Goal: Contribute content: Add original content to the website for others to see

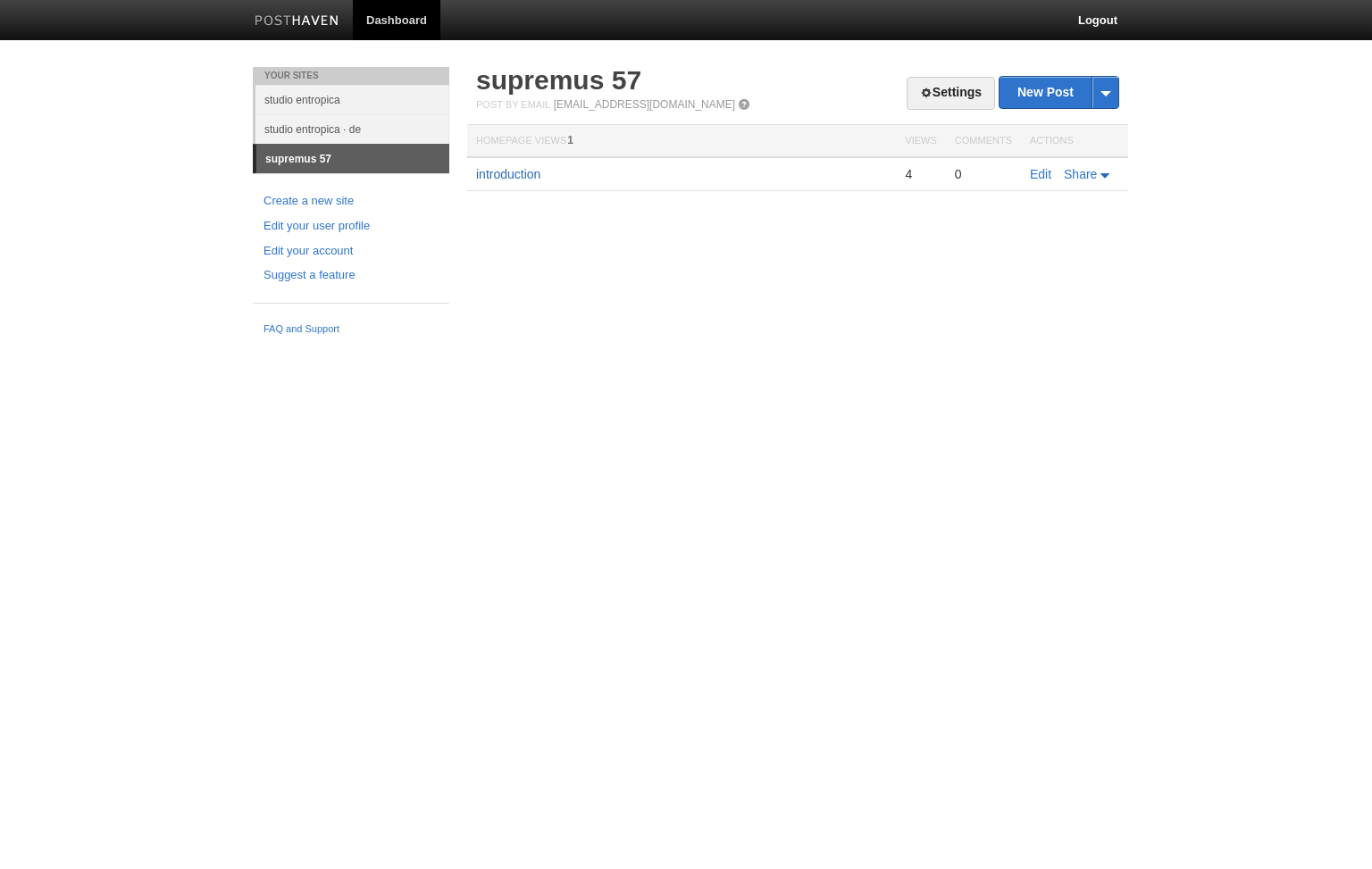
click at [495, 171] on link "introduction" at bounding box center [508, 174] width 64 height 15
click at [1042, 173] on link "Edit" at bounding box center [1040, 174] width 21 height 15
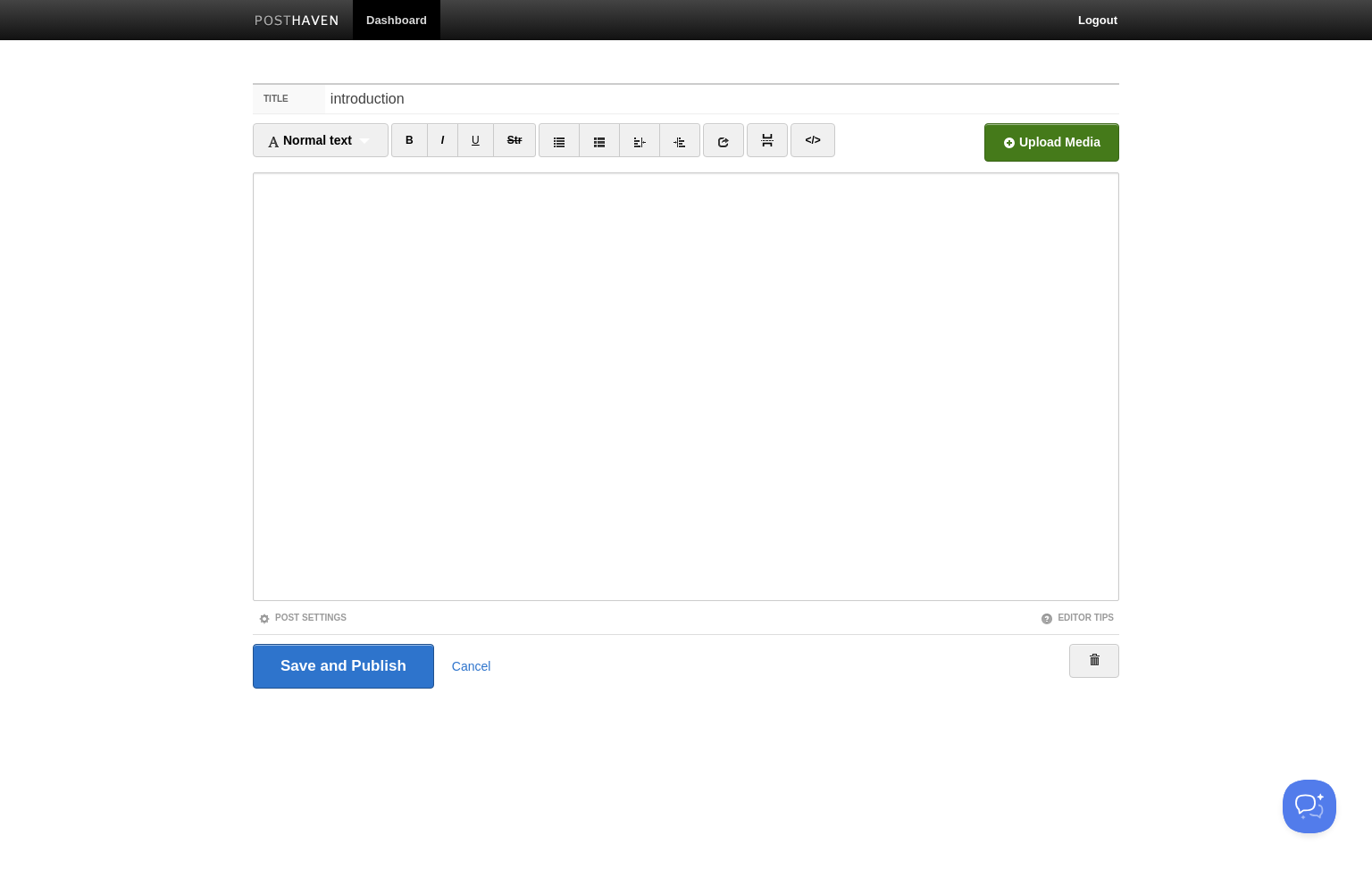
click at [1084, 141] on input "file" at bounding box center [512, 147] width 1353 height 91
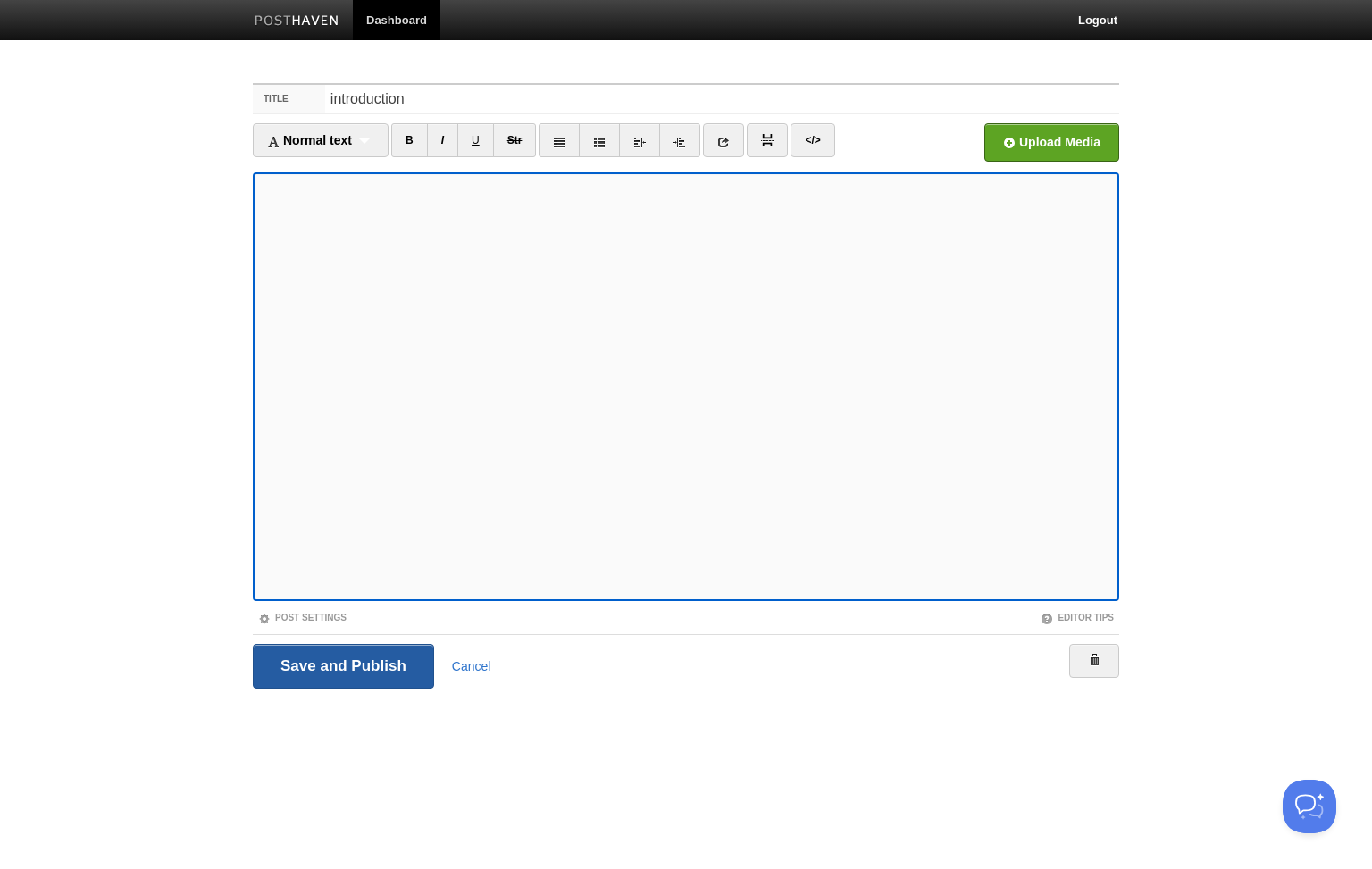
click at [392, 678] on input "Save and Publish" at bounding box center [343, 666] width 181 height 45
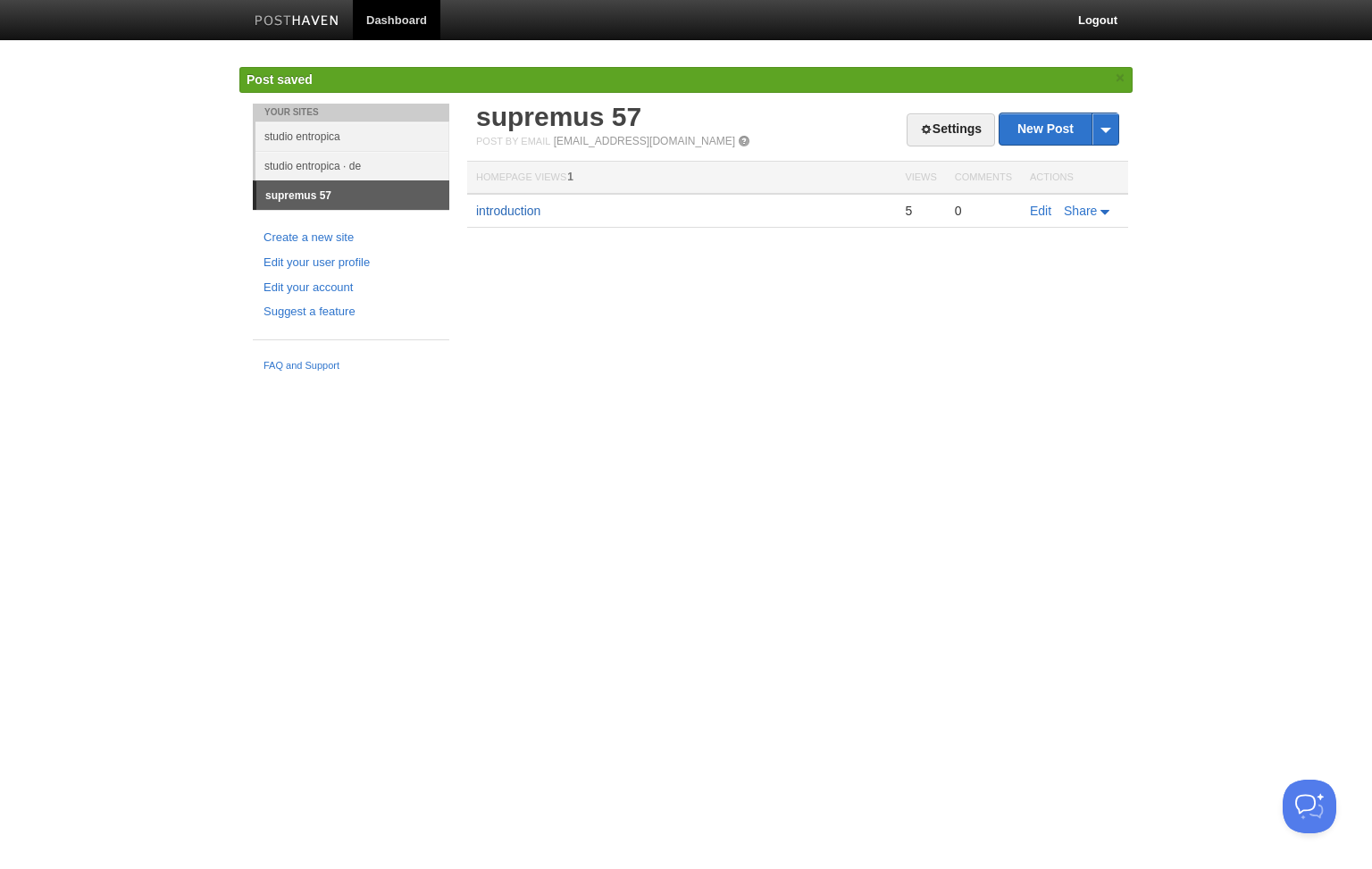
click at [520, 209] on link "introduction" at bounding box center [508, 210] width 64 height 15
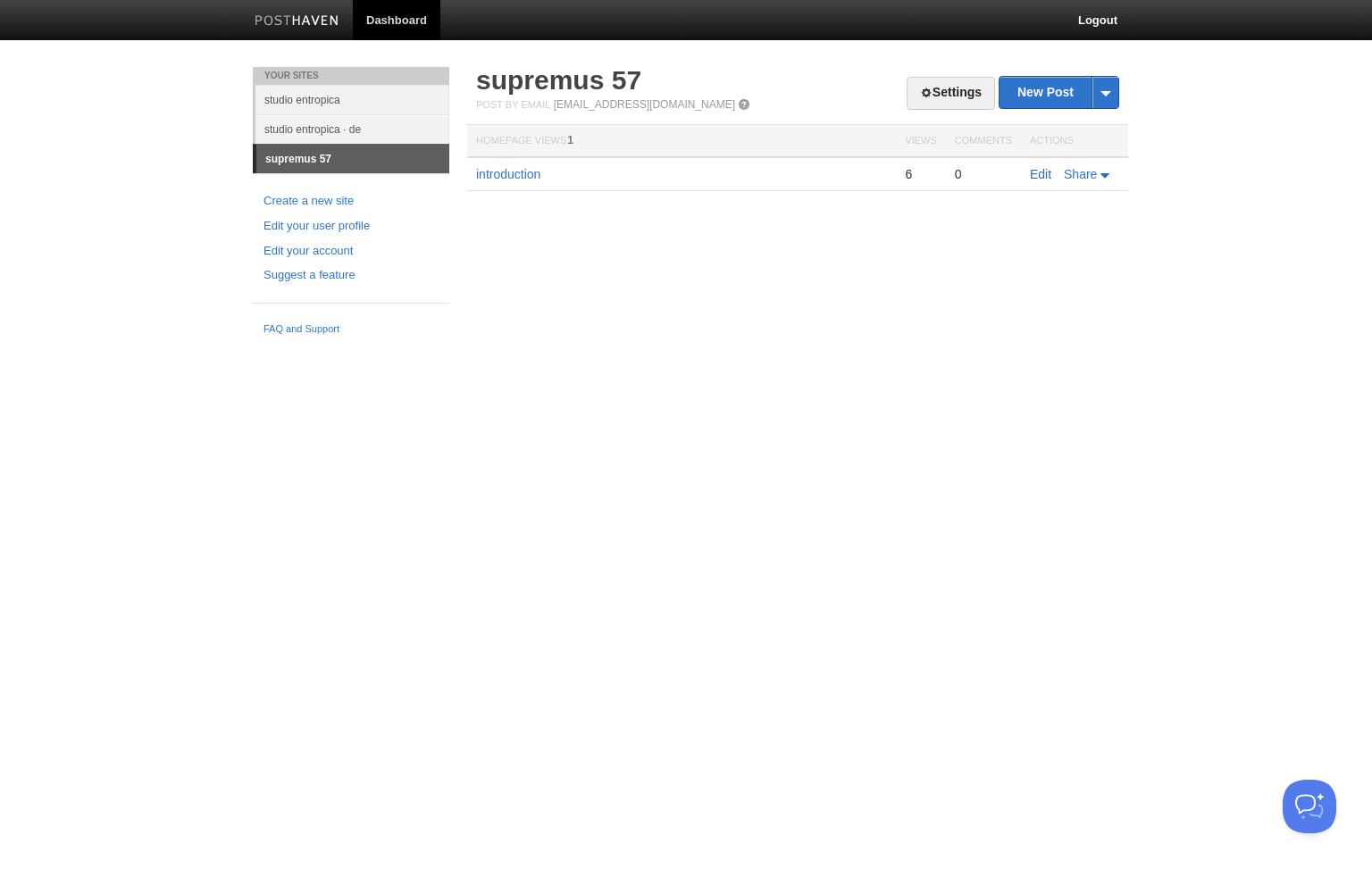
click at [1041, 172] on link "Edit" at bounding box center [1040, 174] width 21 height 15
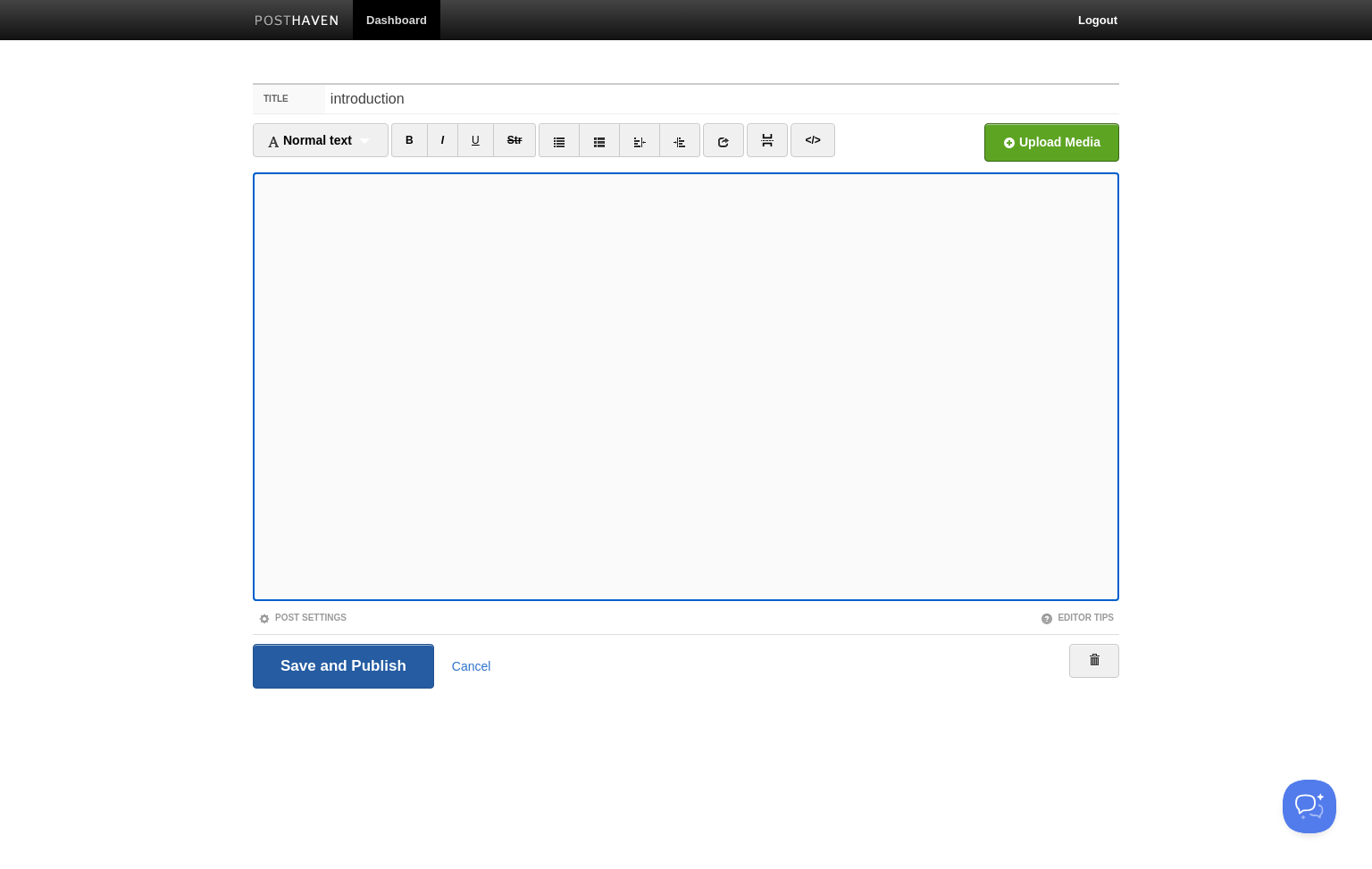
click at [336, 661] on input "Save and Publish" at bounding box center [343, 666] width 181 height 45
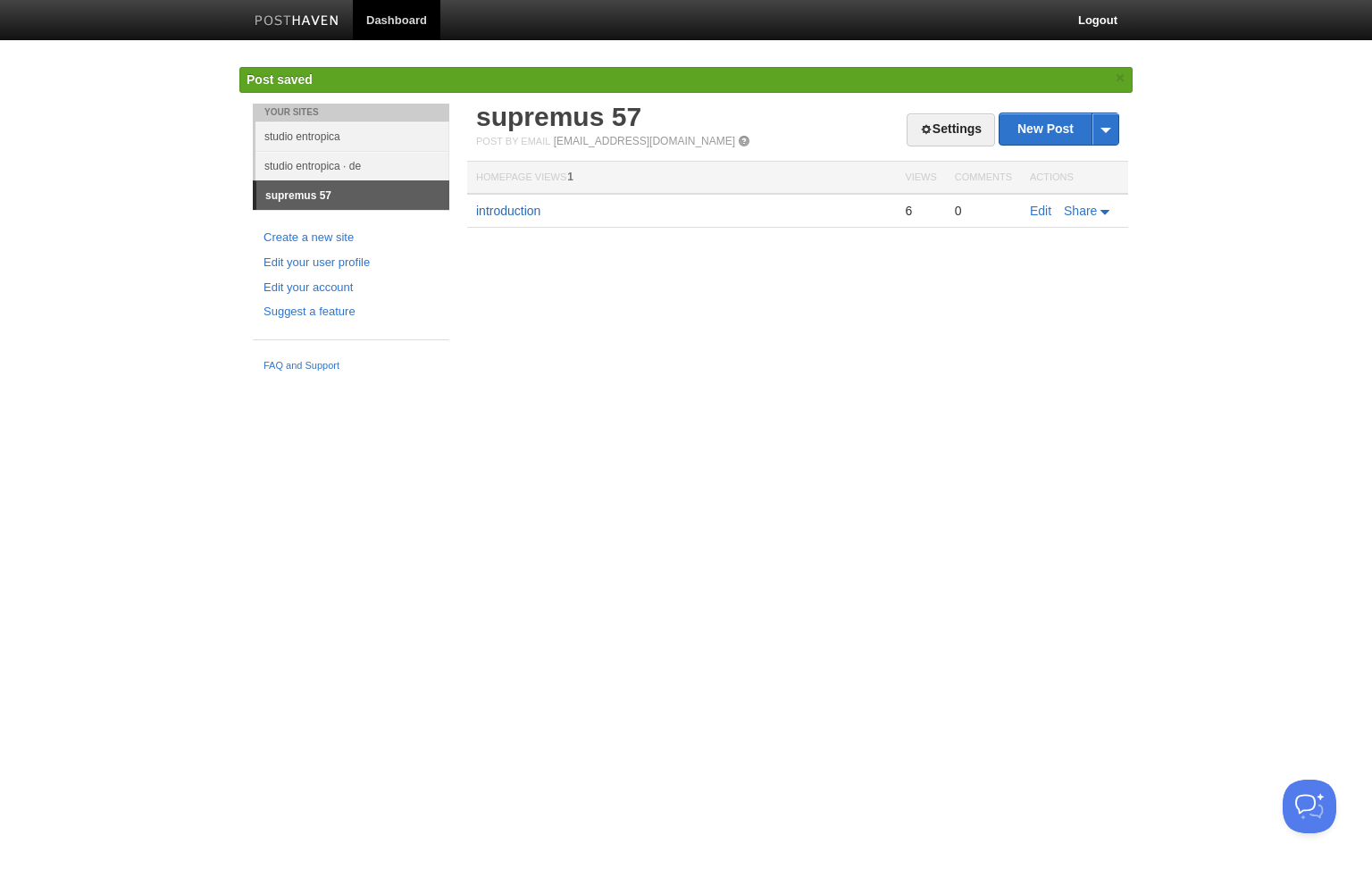
click at [535, 209] on link "introduction" at bounding box center [508, 210] width 64 height 15
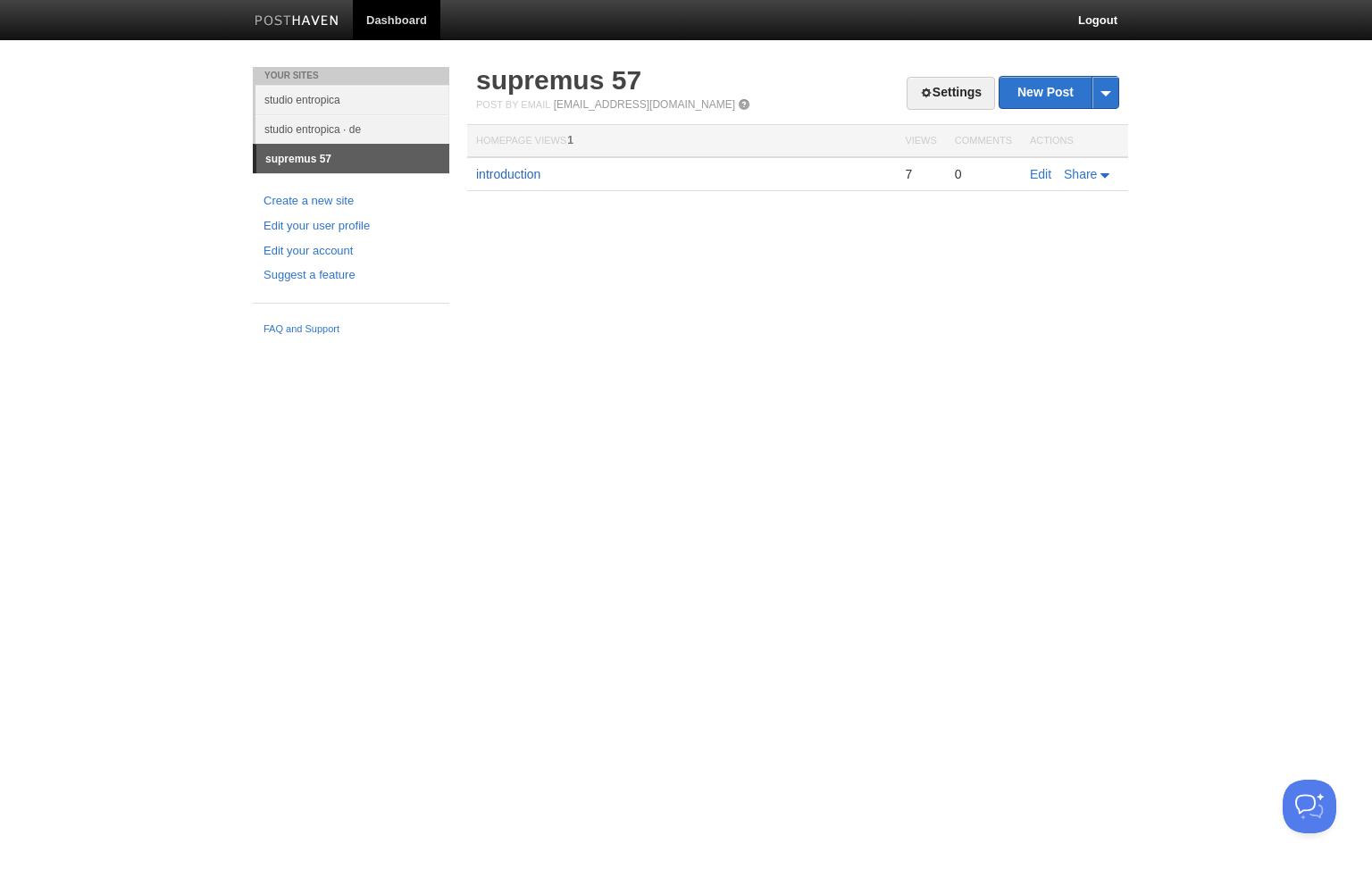
click at [527, 178] on link "introduction" at bounding box center [508, 174] width 64 height 15
click at [1037, 175] on link "Edit" at bounding box center [1040, 174] width 21 height 15
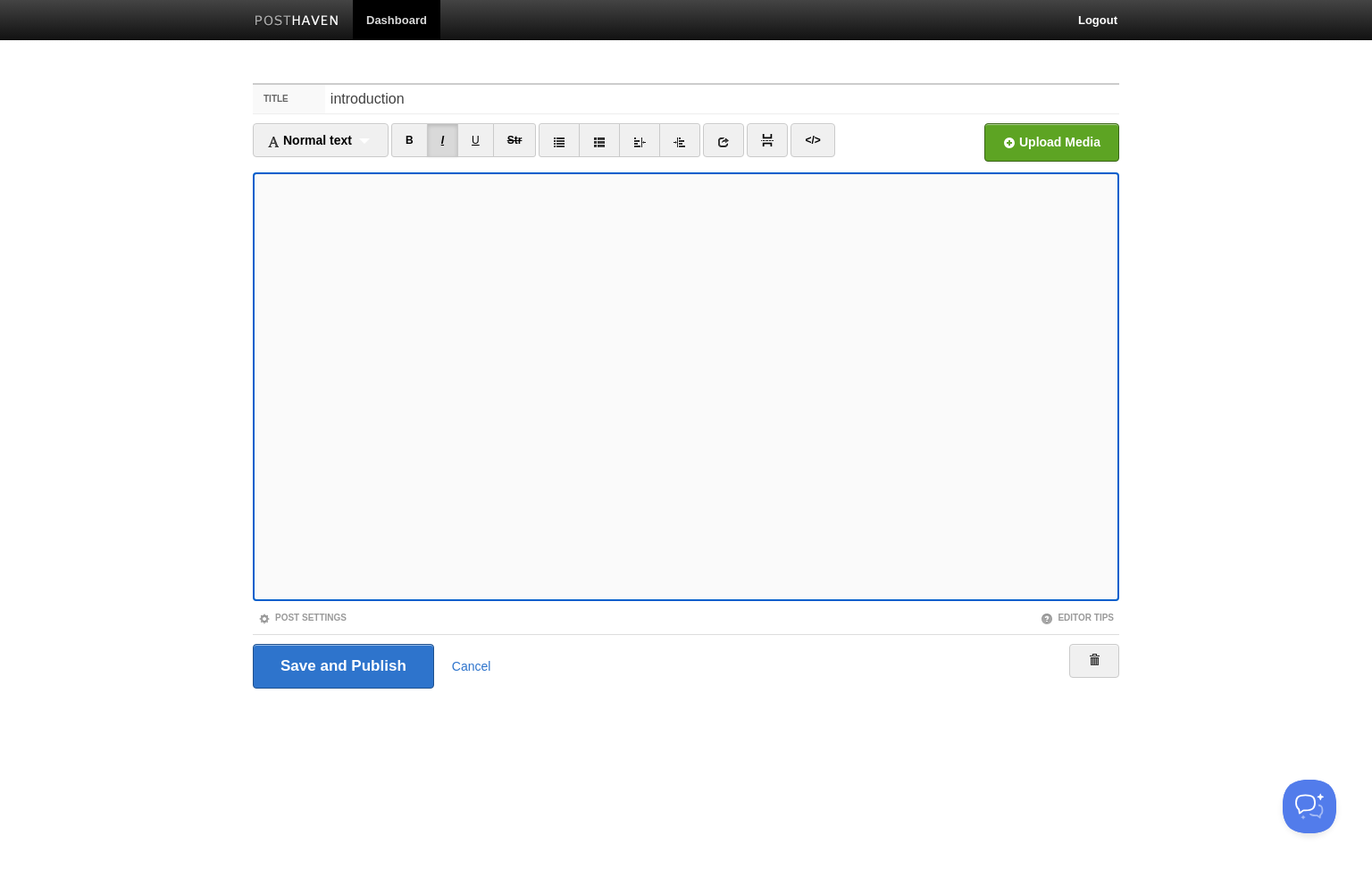
click at [454, 133] on link "I" at bounding box center [442, 140] width 31 height 34
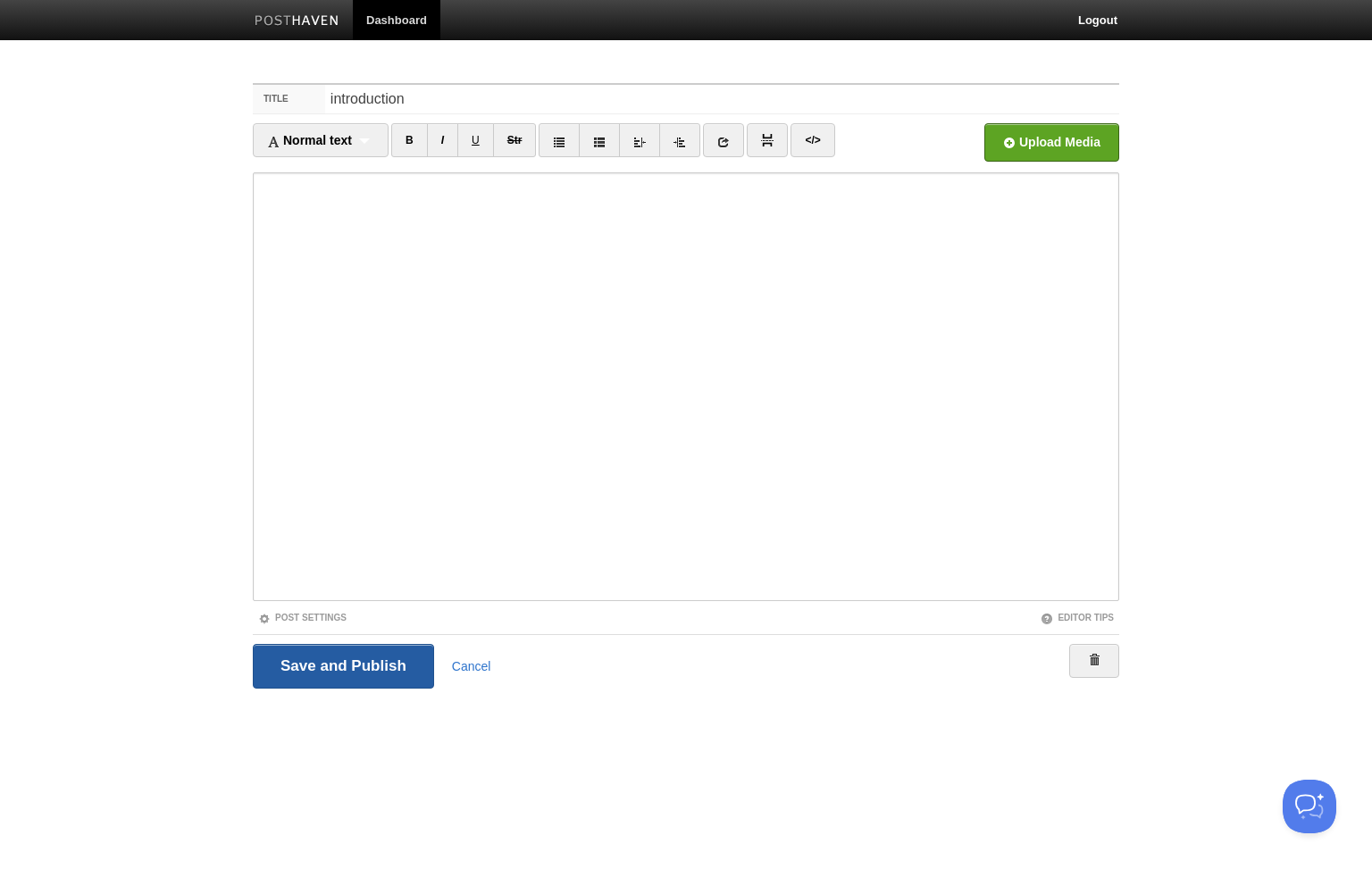
click at [404, 660] on input "Save and Publish" at bounding box center [343, 666] width 181 height 45
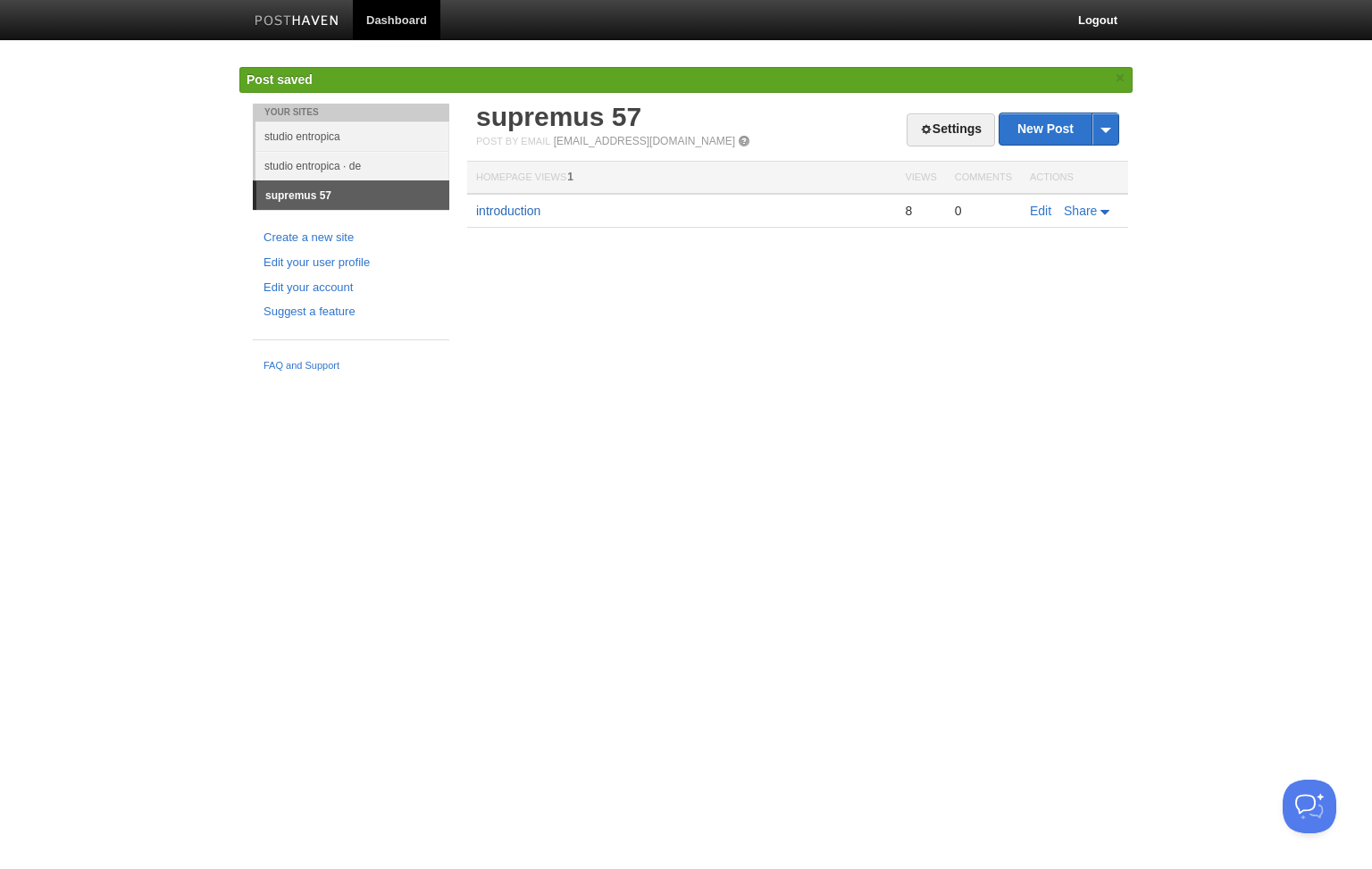
drag, startPoint x: 524, startPoint y: 205, endPoint x: 535, endPoint y: 204, distance: 11.0
click at [526, 211] on link "introduction" at bounding box center [508, 210] width 64 height 15
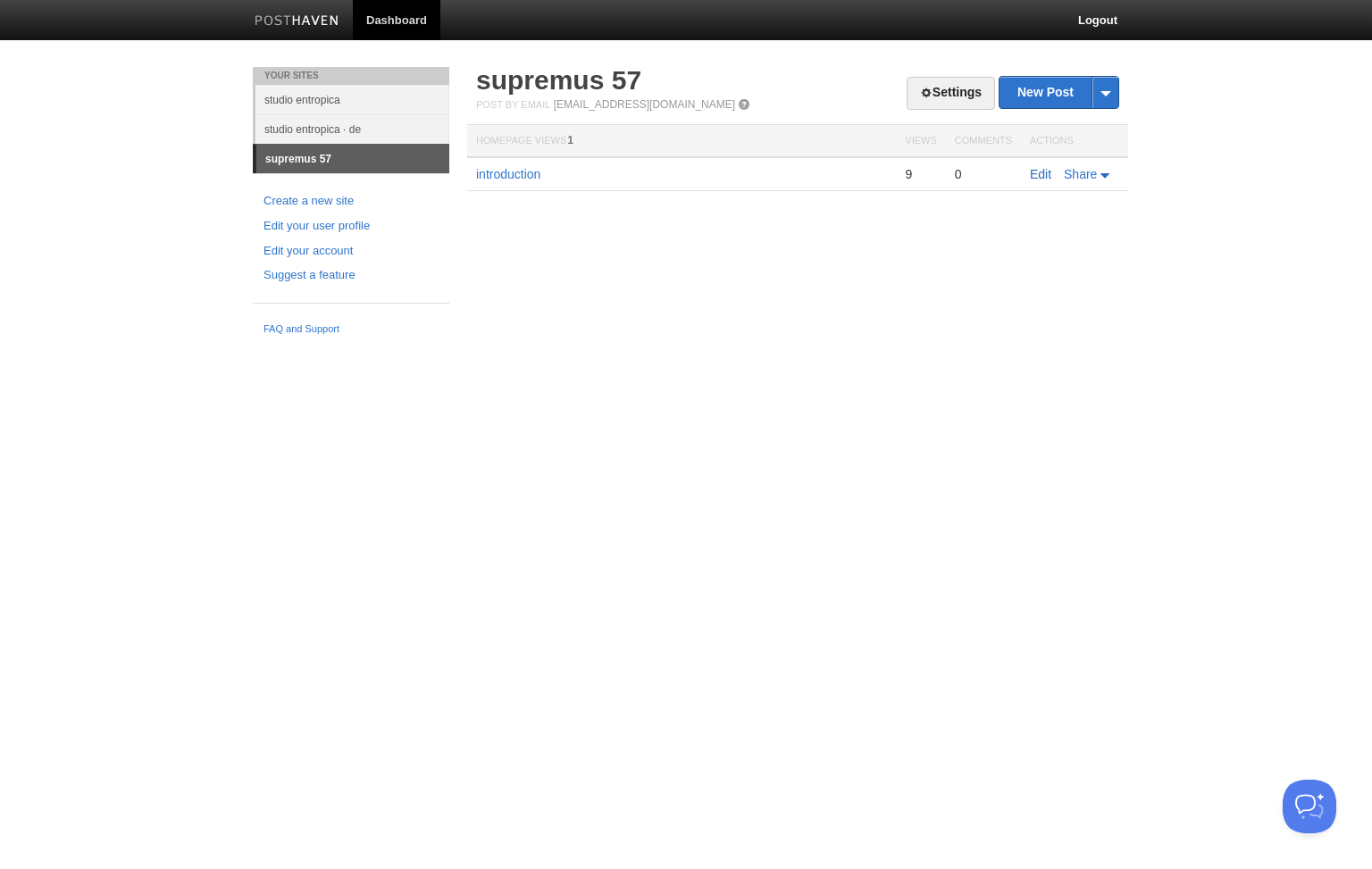
click at [1051, 177] on link "Edit" at bounding box center [1040, 174] width 21 height 15
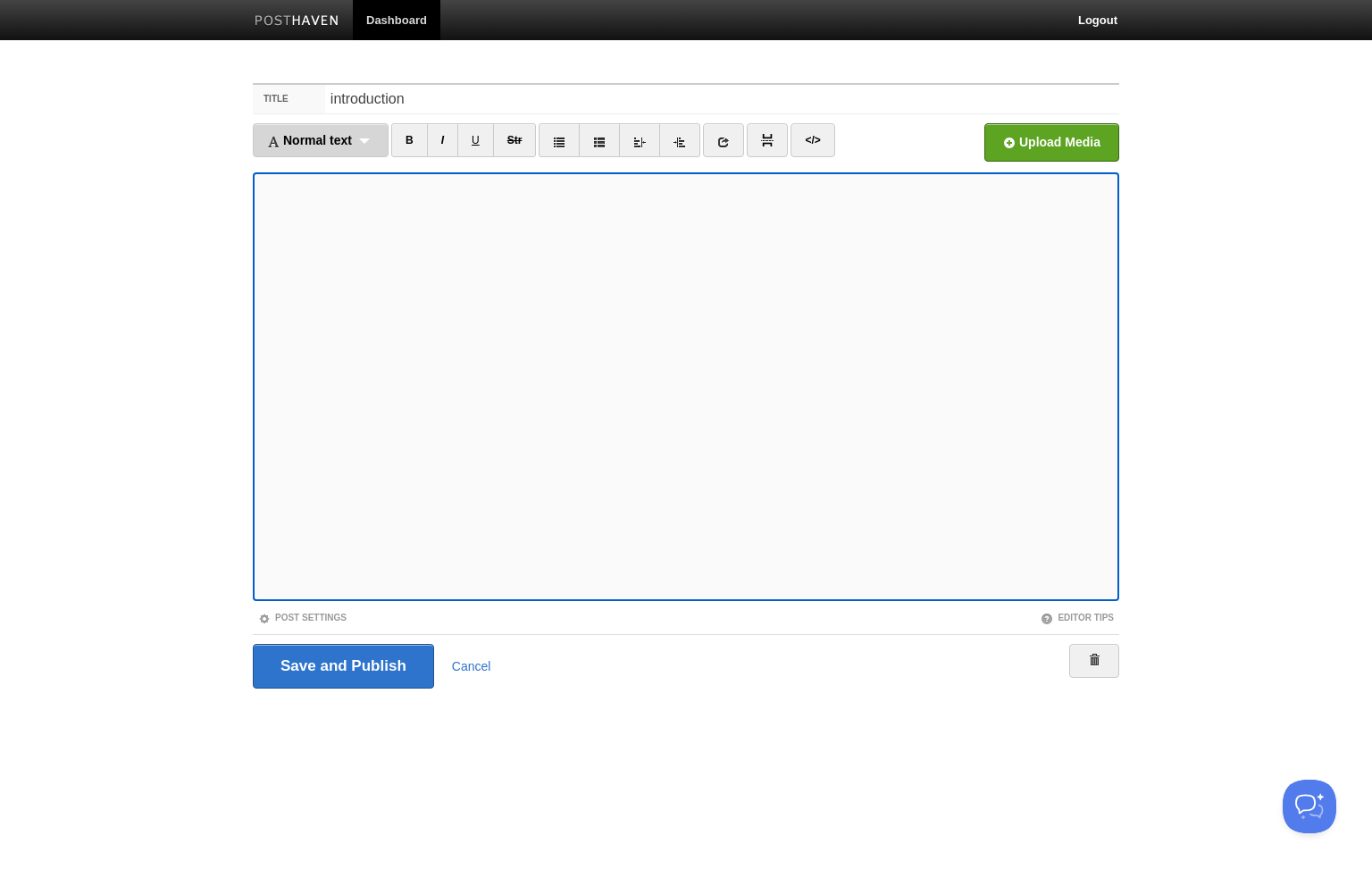
click at [335, 142] on span "Normal text" at bounding box center [309, 140] width 85 height 15
drag, startPoint x: 449, startPoint y: 142, endPoint x: 441, endPoint y: 174, distance: 33.0
click at [449, 143] on link "I" at bounding box center [442, 140] width 31 height 34
click at [319, 660] on input "Save and Publish" at bounding box center [343, 666] width 181 height 45
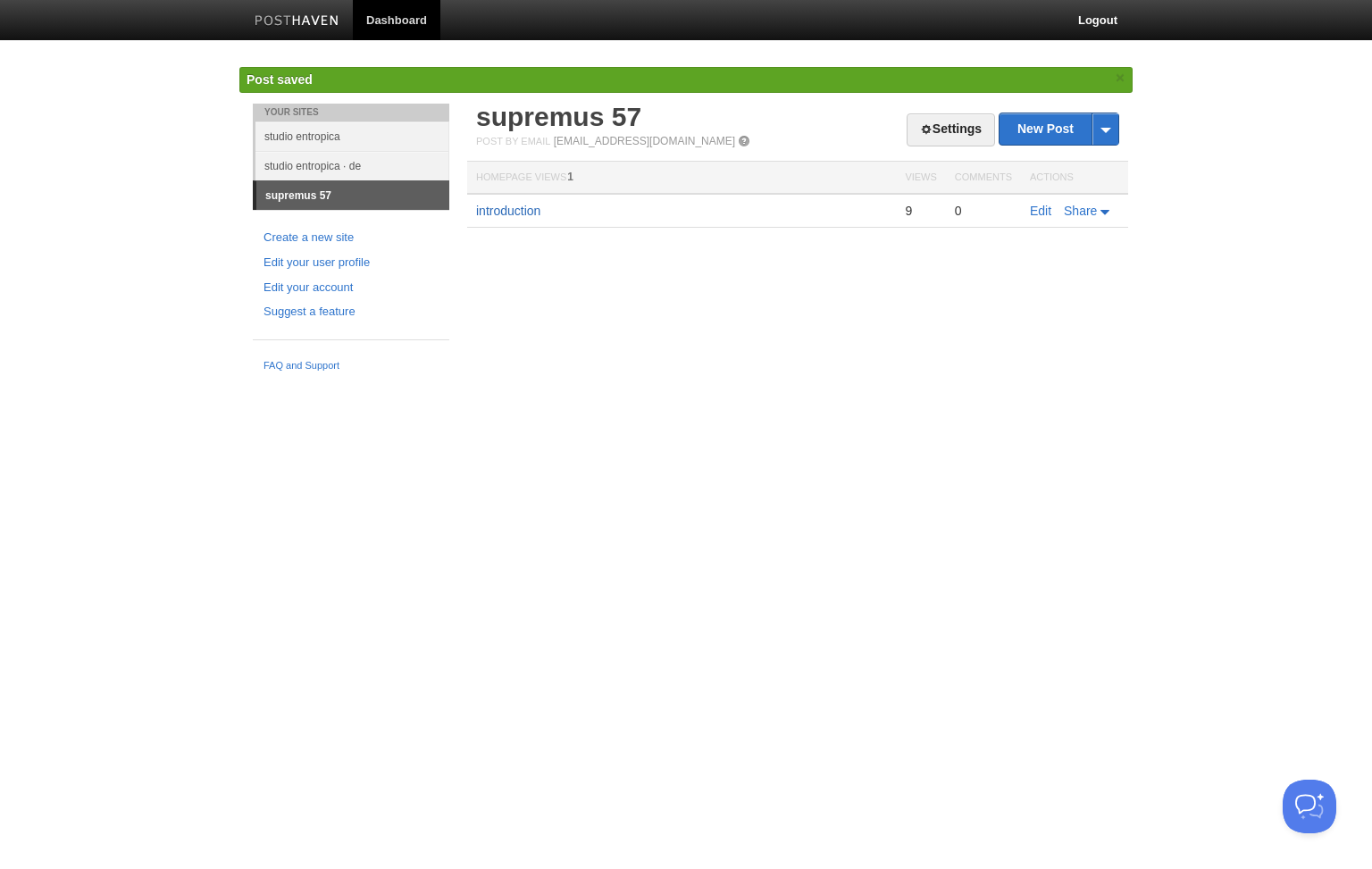
click at [540, 213] on link "introduction" at bounding box center [508, 210] width 64 height 15
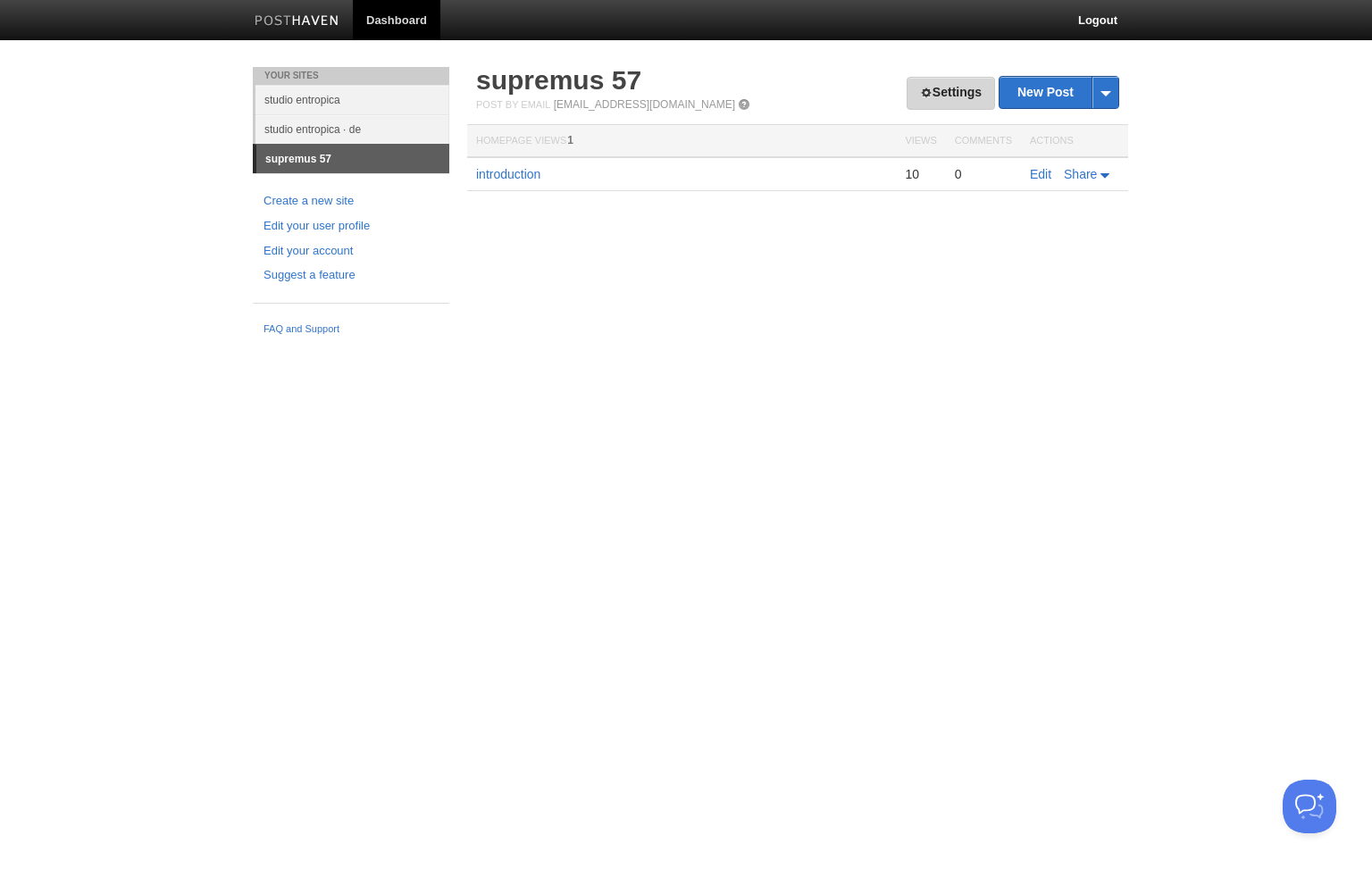
click at [966, 86] on link "Settings" at bounding box center [950, 93] width 88 height 33
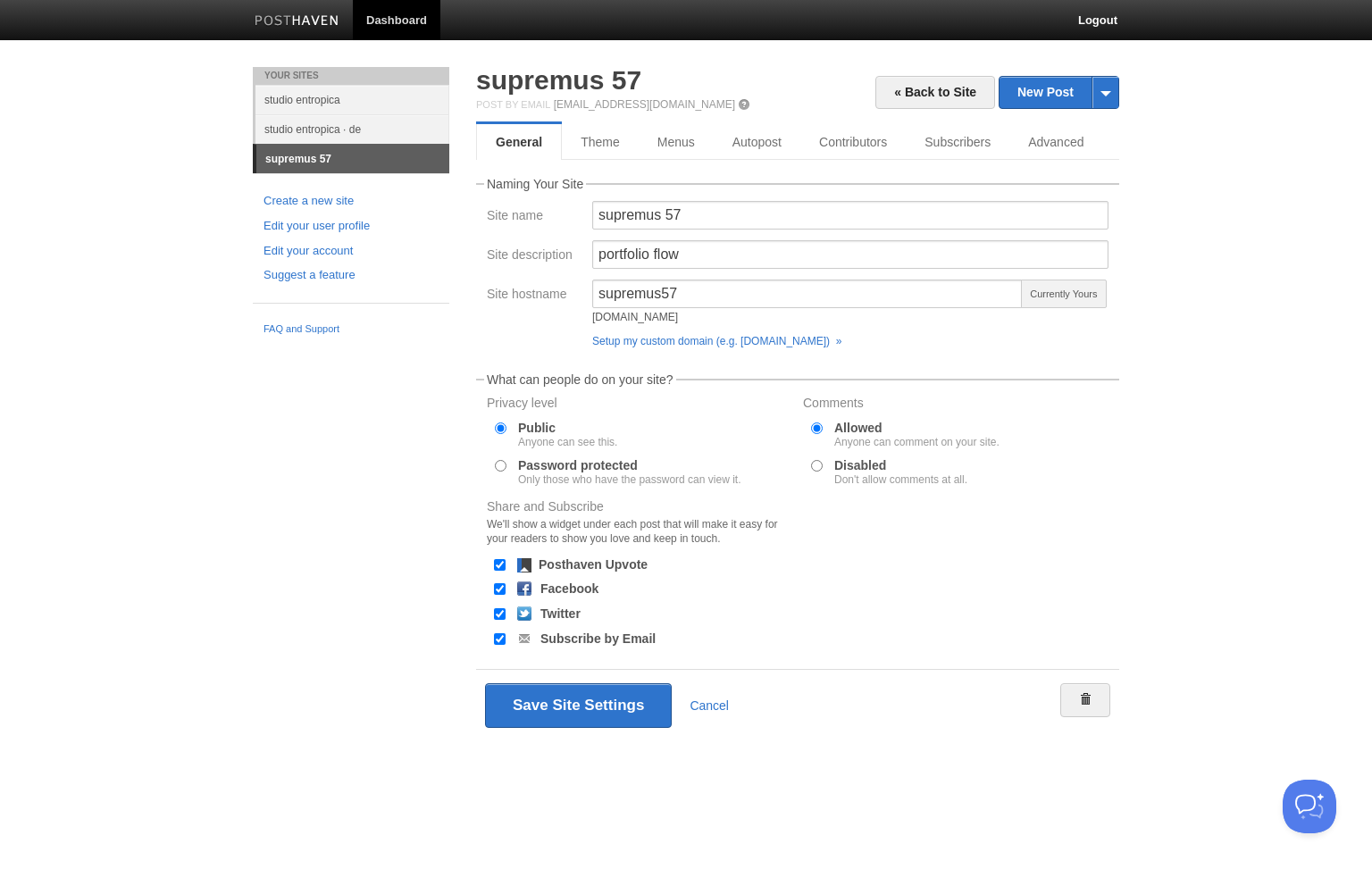
click at [847, 463] on label "Disabled Don't allow comments at all." at bounding box center [901, 472] width 133 height 26
click at [823, 463] on input "Disabled Don't allow comments at all." at bounding box center [817, 467] width 12 height 12
radio input "true"
click at [620, 717] on button "Save Site Settings" at bounding box center [578, 706] width 187 height 45
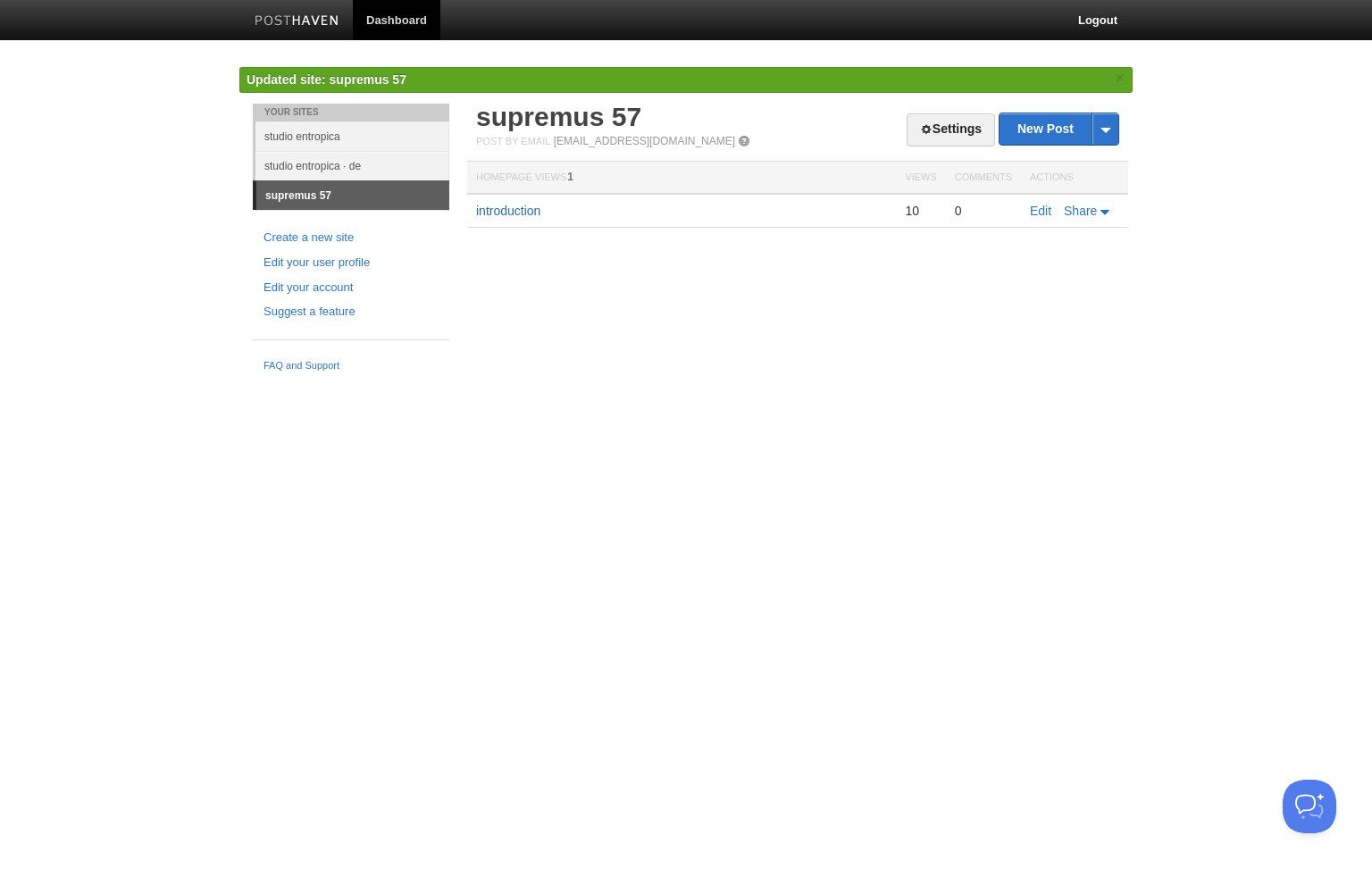
click at [500, 209] on link "introduction" at bounding box center [508, 210] width 64 height 15
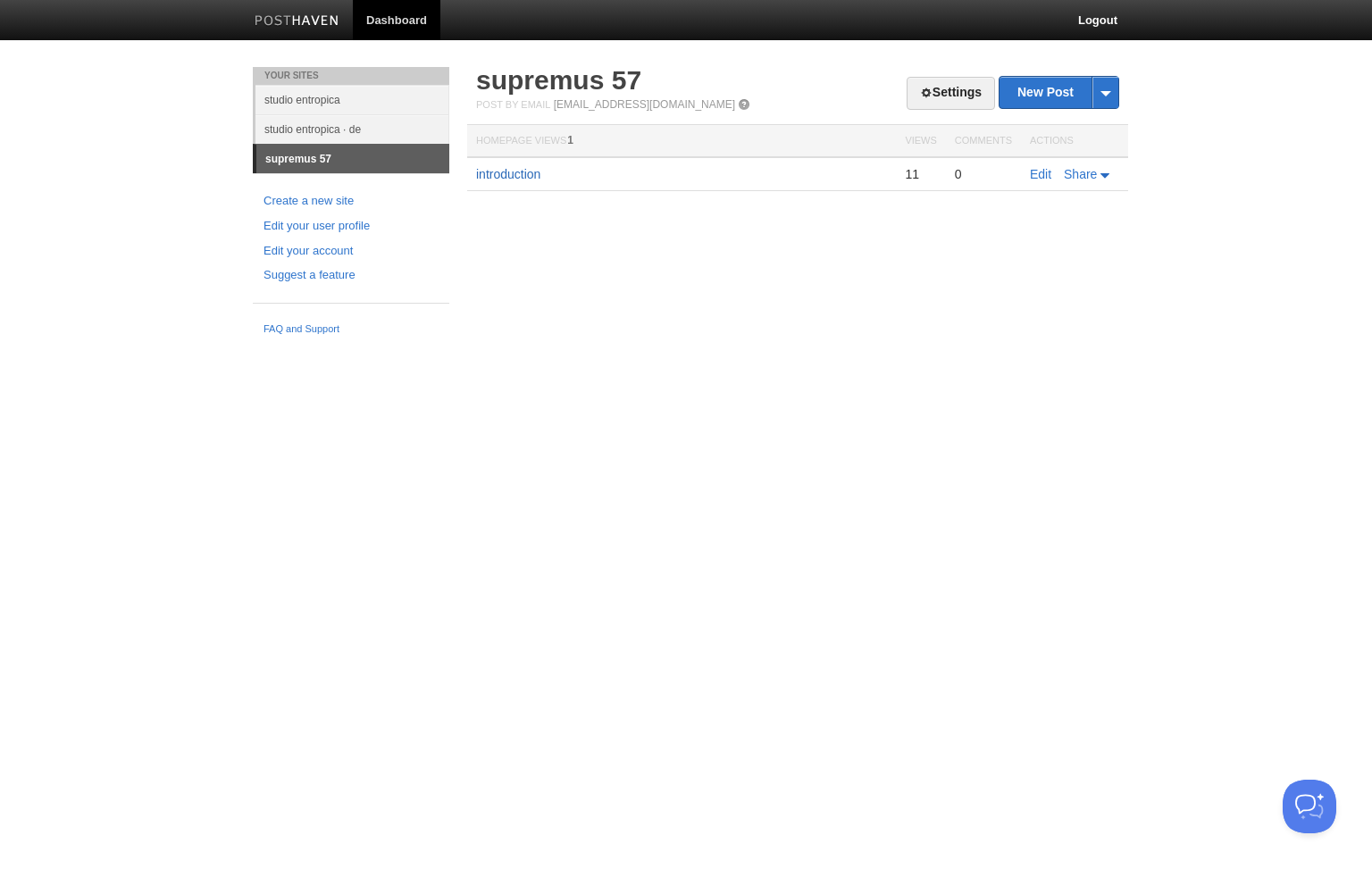
click at [507, 174] on link "introduction" at bounding box center [508, 174] width 64 height 15
click at [1042, 173] on link "Edit" at bounding box center [1040, 174] width 21 height 15
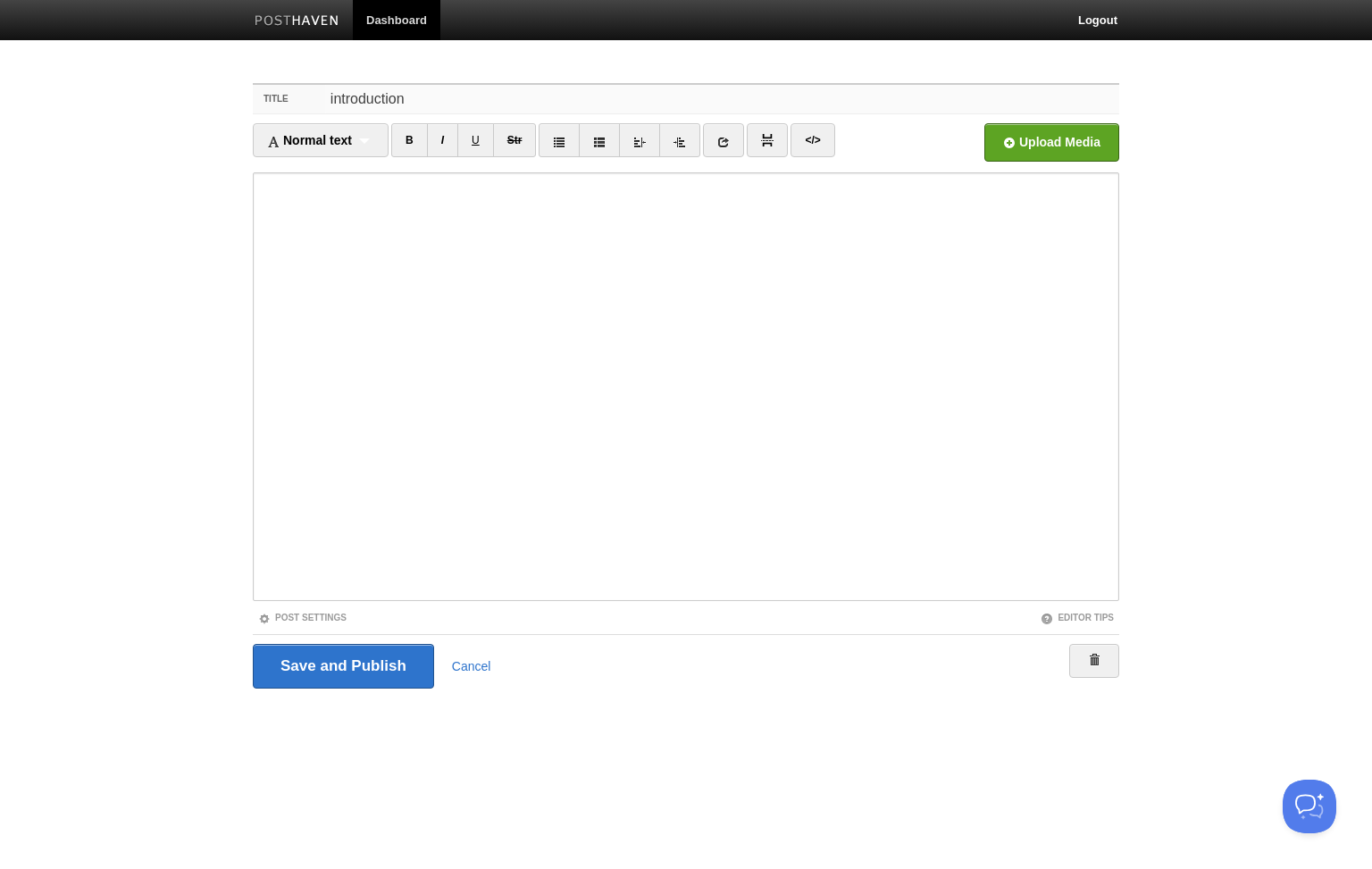
click at [358, 95] on input "introduction" at bounding box center [721, 99] width 794 height 28
type input "high dimensions"
click at [349, 660] on input "Save and Publish" at bounding box center [343, 666] width 181 height 45
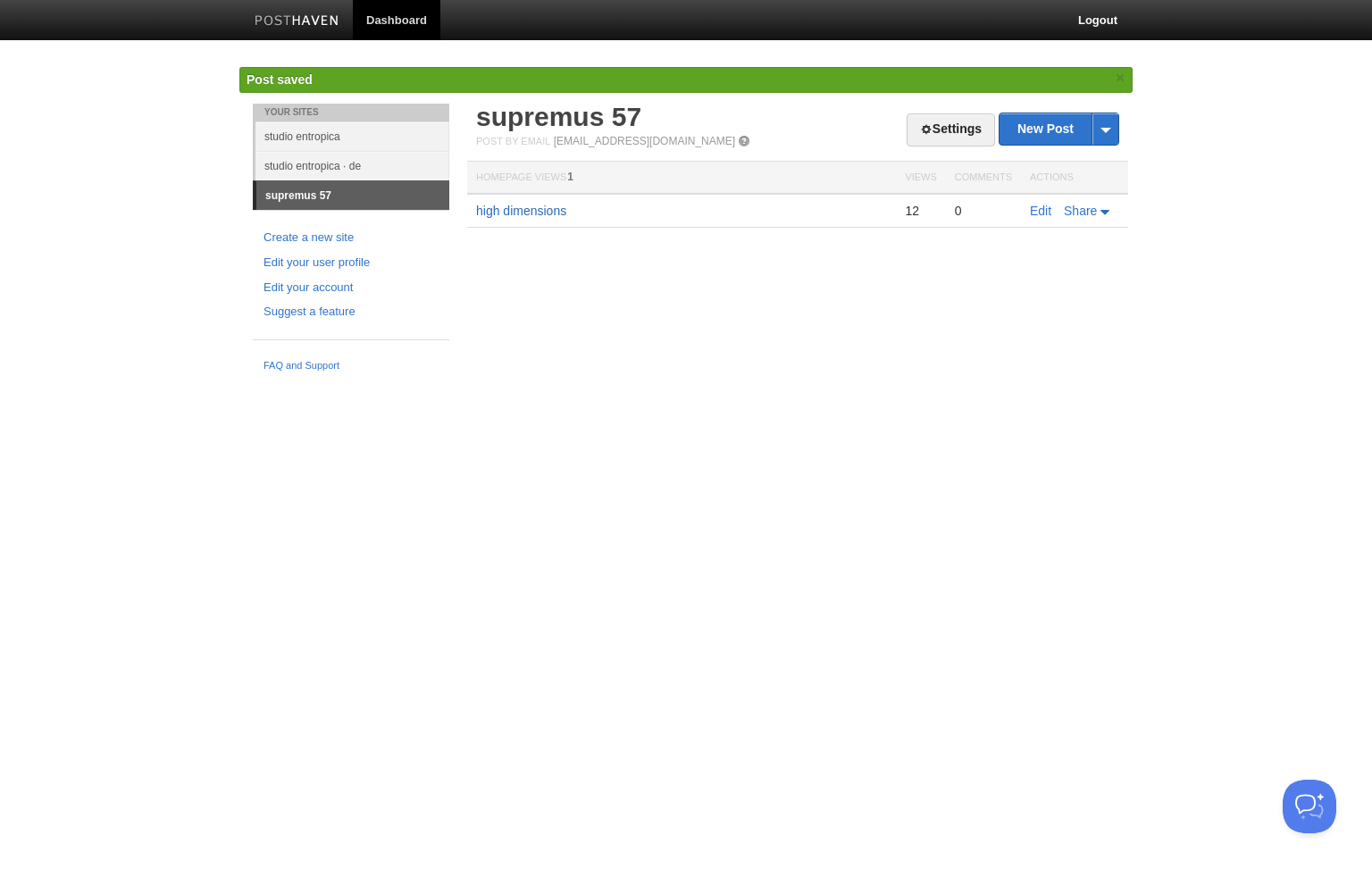
click at [546, 211] on link "high dimensions" at bounding box center [521, 210] width 90 height 15
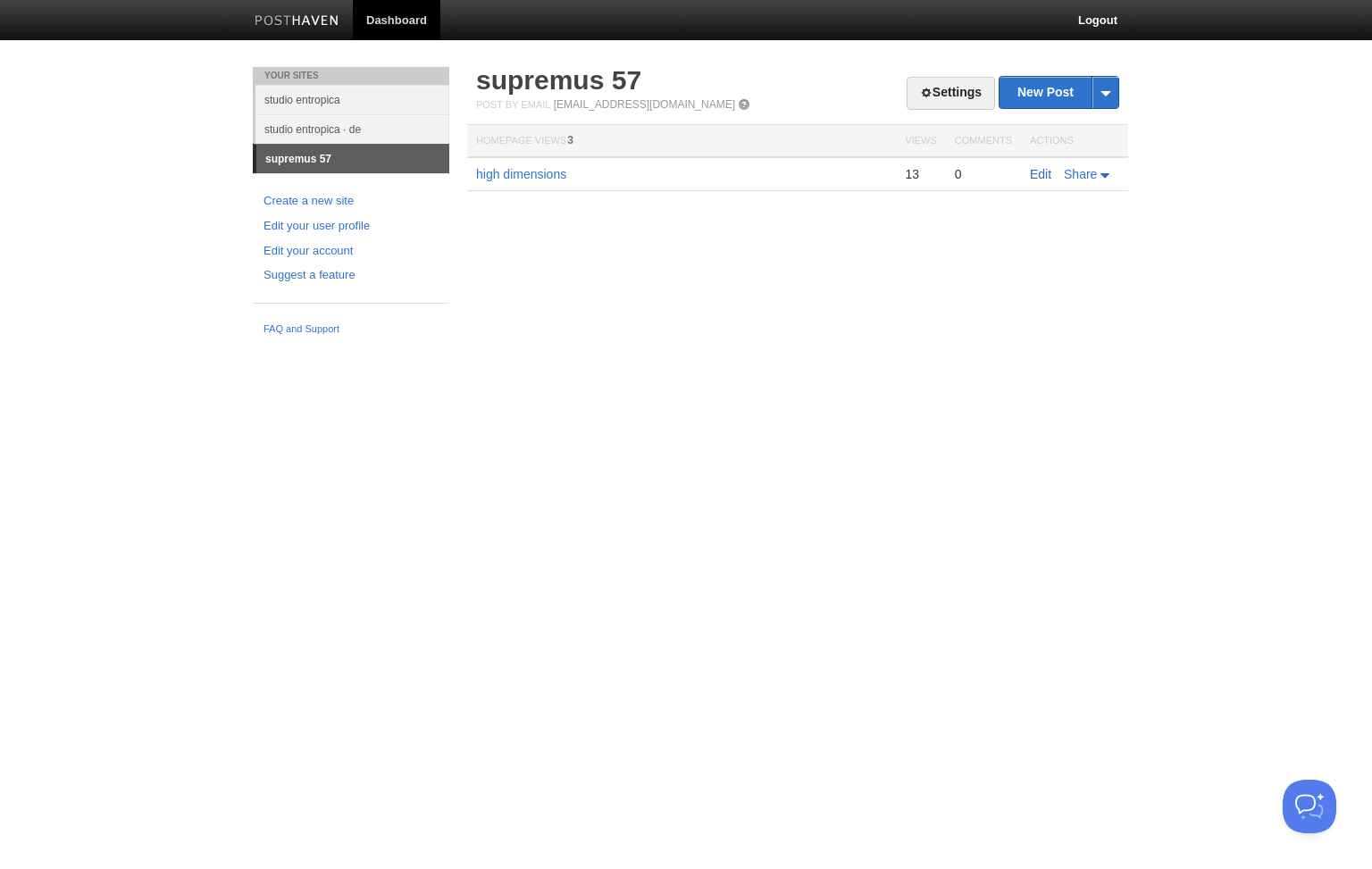
click at [1040, 172] on link "Edit" at bounding box center [1040, 174] width 21 height 15
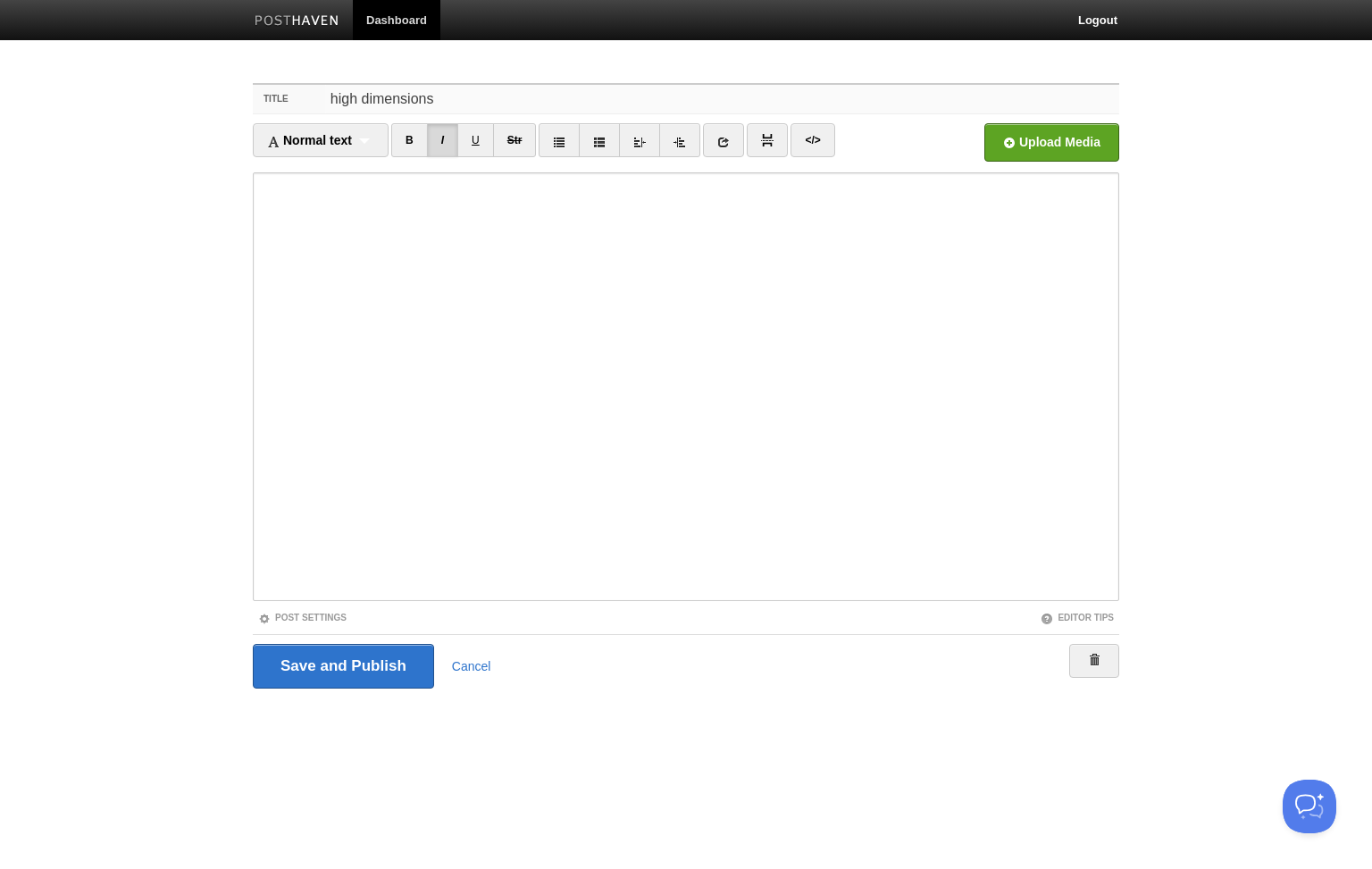
drag, startPoint x: 465, startPoint y: 100, endPoint x: 100, endPoint y: 110, distance: 365.1
click at [77, 104] on body "Dashboard Logout Your Sites studio entropica studio entropica · de supremus 57 …" at bounding box center [686, 377] width 1372 height 756
paste input "Dynamic Suprematism"
click at [553, 101] on input "Dynamic Suprematism" at bounding box center [721, 99] width 794 height 28
drag, startPoint x: 553, startPoint y: 101, endPoint x: 73, endPoint y: 98, distance: 480.0
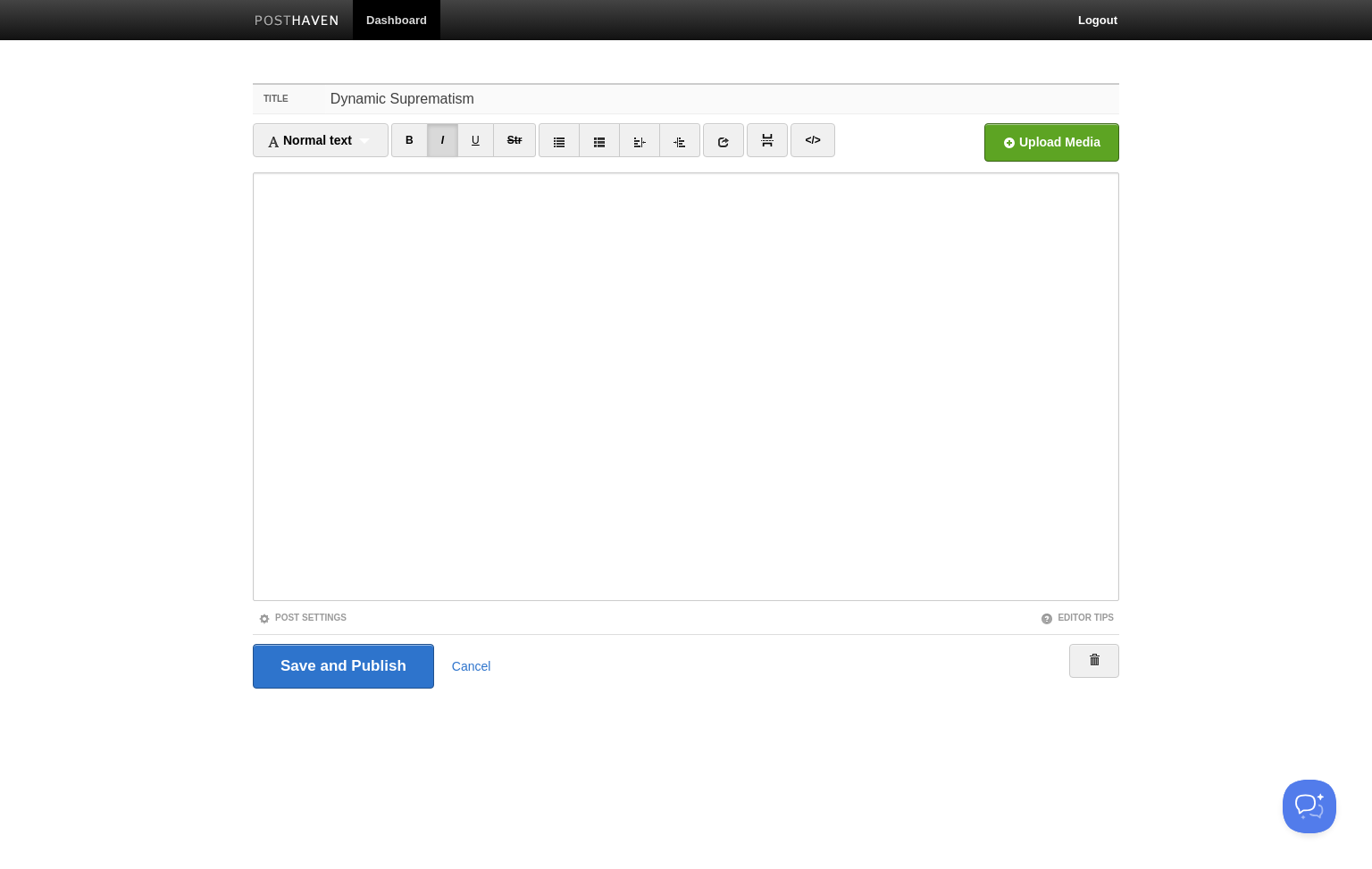
click at [72, 99] on body "Dashboard Logout Your Sites studio entropica studio entropica · de supremus 57 …" at bounding box center [686, 377] width 1372 height 756
paste input "("
type input "dynamic suprematism"
click at [338, 667] on input "Save and Publish" at bounding box center [343, 666] width 181 height 45
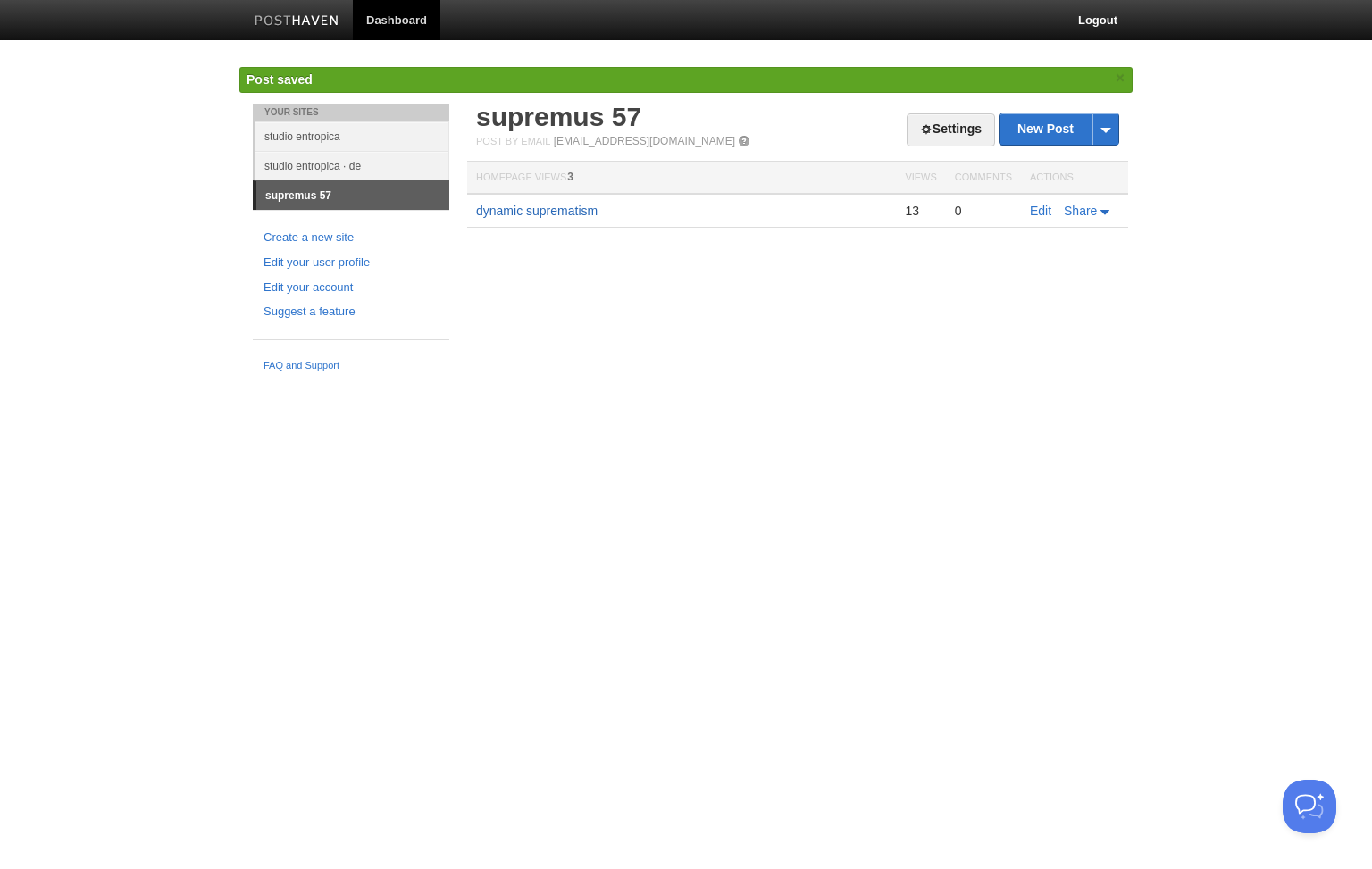
click at [549, 210] on link "dynamic suprematism" at bounding box center [536, 210] width 121 height 15
